Goal: Navigation & Orientation: Go to known website

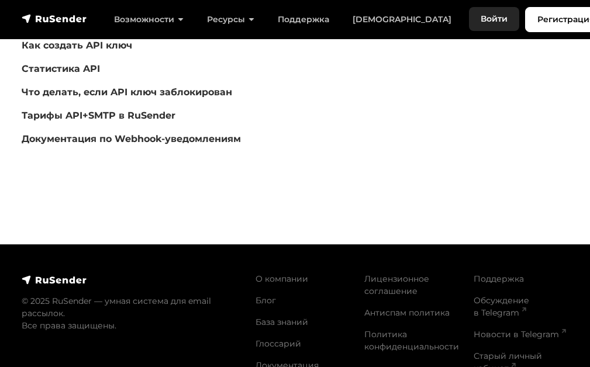
scroll to position [260, 0]
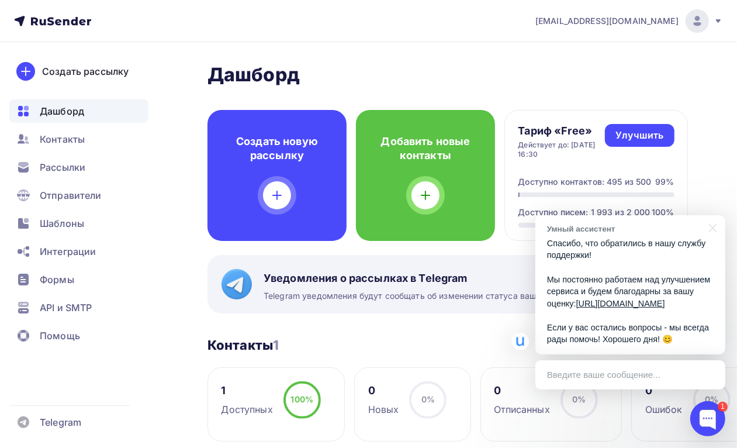
click at [677, 269] on p "Спасибо, что обратились в нашу службу поддержки! Мы постоянно работаем над улуч…" at bounding box center [630, 291] width 167 height 108
